Goal: Task Accomplishment & Management: Use online tool/utility

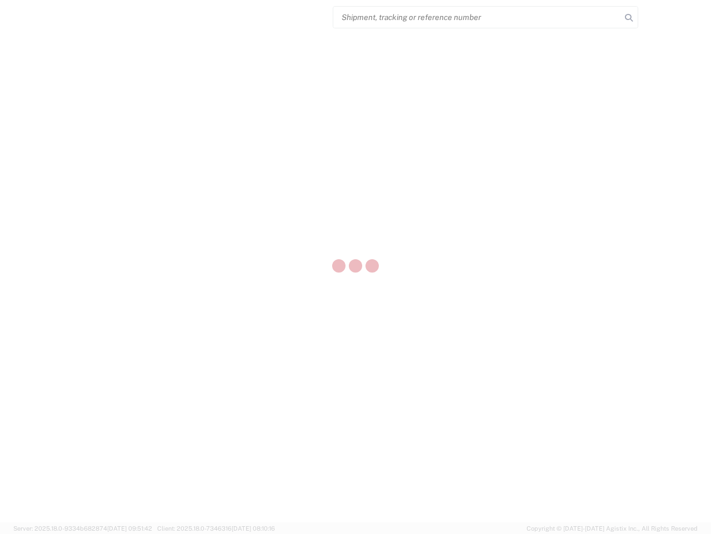
select select "US"
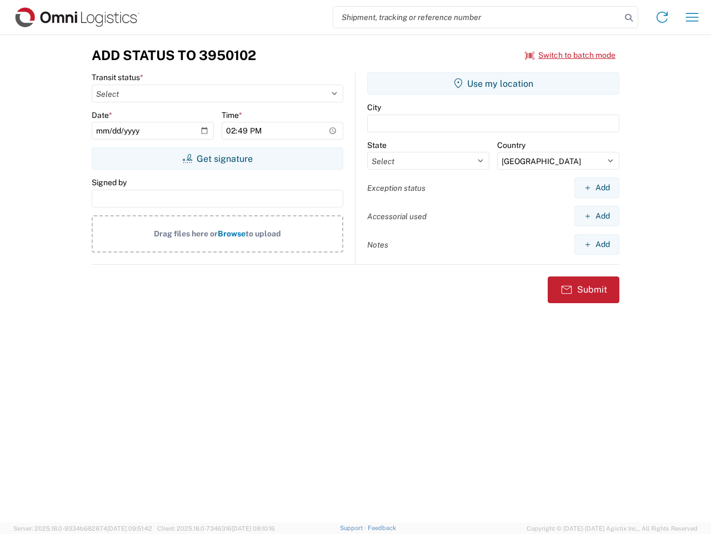
click at [477, 17] on input "search" at bounding box center [478, 17] width 288 height 21
click at [629, 18] on icon at bounding box center [629, 18] width 16 height 16
click at [663, 17] on icon at bounding box center [663, 17] width 18 height 18
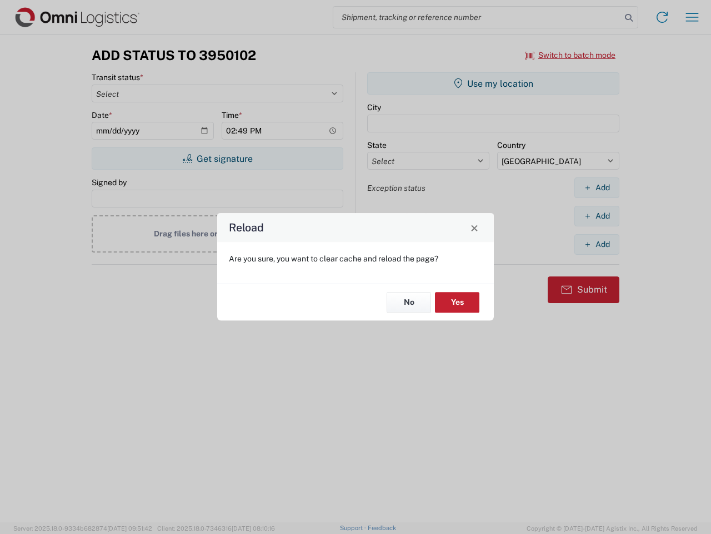
click at [693, 17] on div "Reload Are you sure, you want to clear cache and reload the page? No Yes" at bounding box center [355, 267] width 711 height 534
click at [571, 55] on div "Reload Are you sure, you want to clear cache and reload the page? No Yes" at bounding box center [355, 267] width 711 height 534
click at [217, 158] on div "Reload Are you sure, you want to clear cache and reload the page? No Yes" at bounding box center [355, 267] width 711 height 534
click at [494, 83] on div "Reload Are you sure, you want to clear cache and reload the page? No Yes" at bounding box center [355, 267] width 711 height 534
click at [597, 187] on div "Reload Are you sure, you want to clear cache and reload the page? No Yes" at bounding box center [355, 267] width 711 height 534
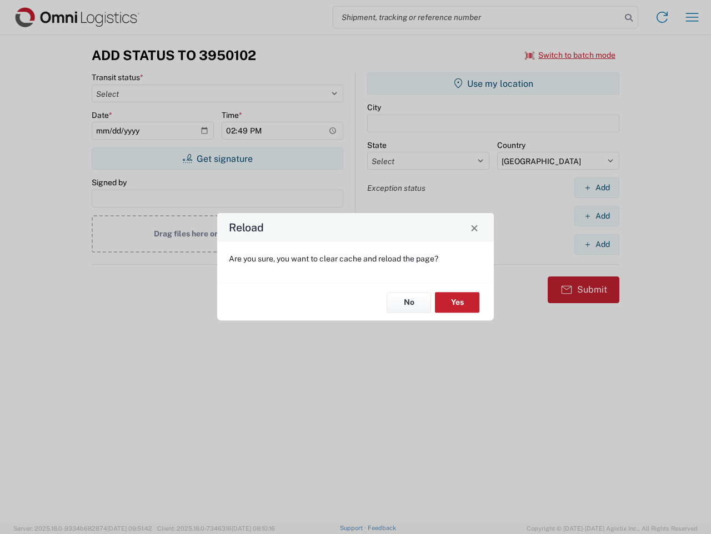
click at [597, 216] on div "Reload Are you sure, you want to clear cache and reload the page? No Yes" at bounding box center [355, 267] width 711 height 534
click at [597, 244] on div "Reload Are you sure, you want to clear cache and reload the page? No Yes" at bounding box center [355, 267] width 711 height 534
